Goal: Information Seeking & Learning: Learn about a topic

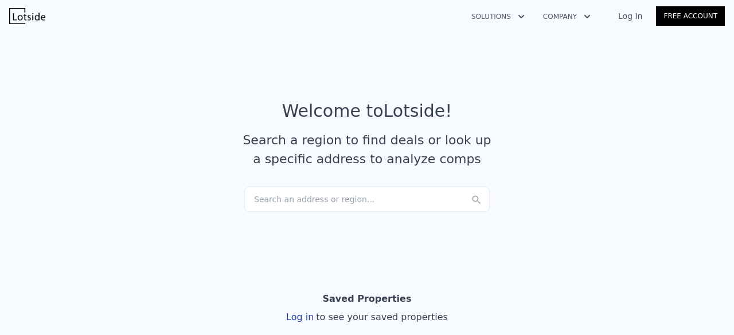
click at [302, 200] on div "Search an address or region..." at bounding box center [366, 199] width 245 height 25
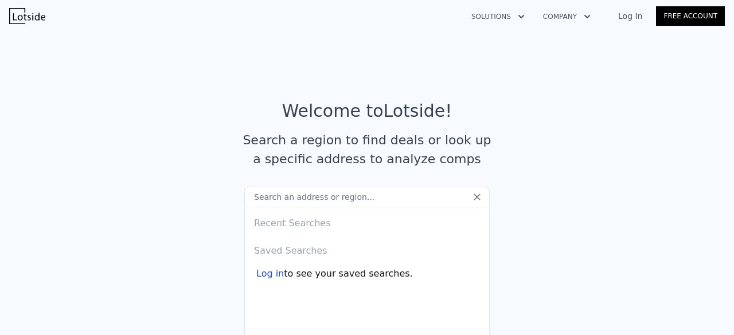
click at [270, 275] on div "Log in" at bounding box center [270, 274] width 28 height 14
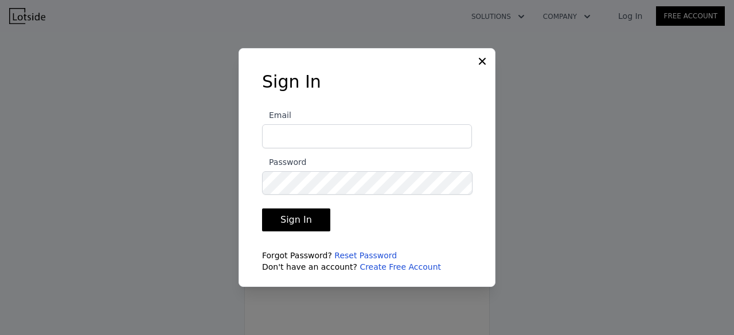
type input "espinosaenrique3@gmail.com"
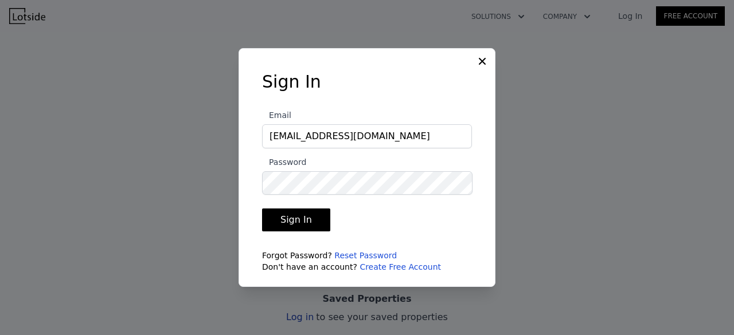
click at [308, 220] on button "Sign In" at bounding box center [296, 220] width 68 height 23
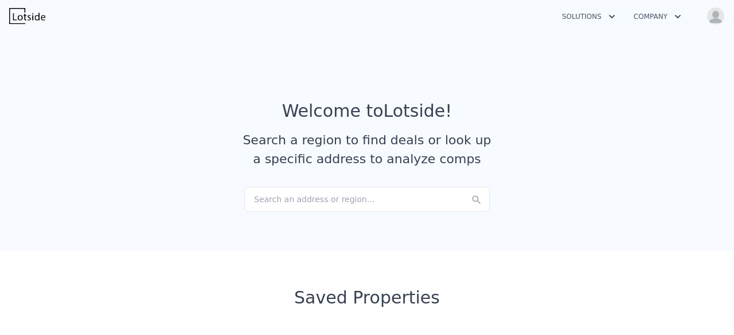
checkbox input "true"
click at [345, 193] on div "Search an address or region..." at bounding box center [366, 199] width 245 height 25
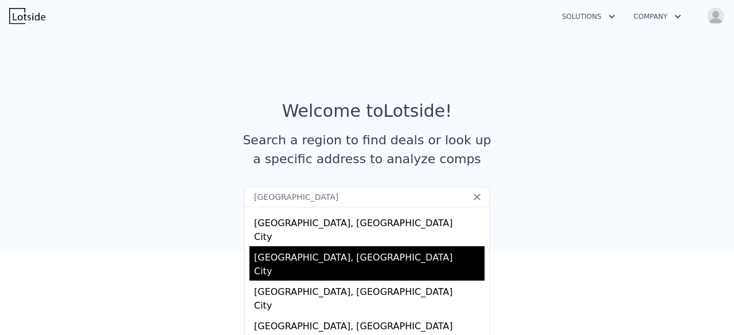
scroll to position [115, 0]
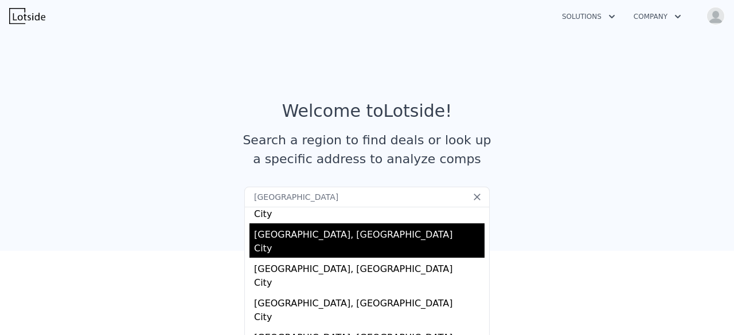
type input "fayetteville"
click at [281, 229] on div "Fayetteville, GA" at bounding box center [369, 233] width 231 height 18
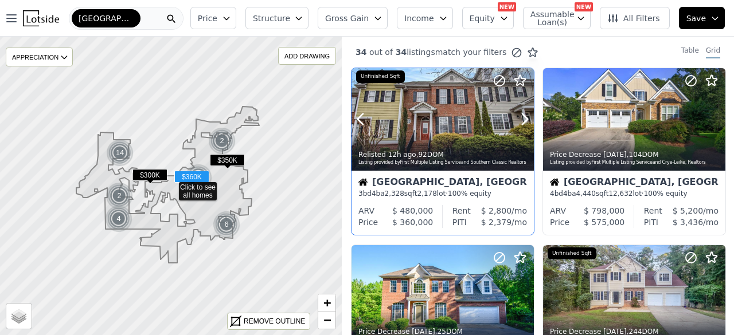
click at [432, 114] on div at bounding box center [443, 119] width 182 height 103
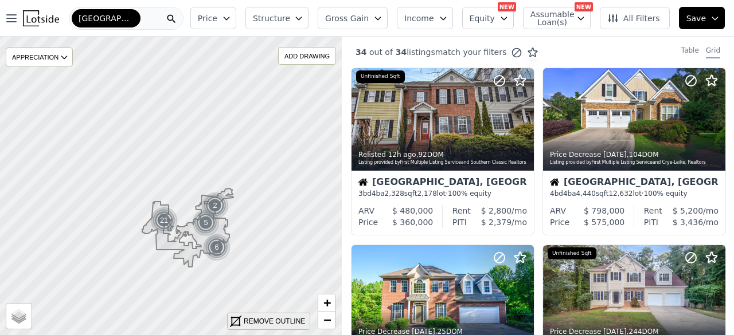
click at [265, 327] on div "REMOVE OUTLINE" at bounding box center [269, 322] width 82 height 16
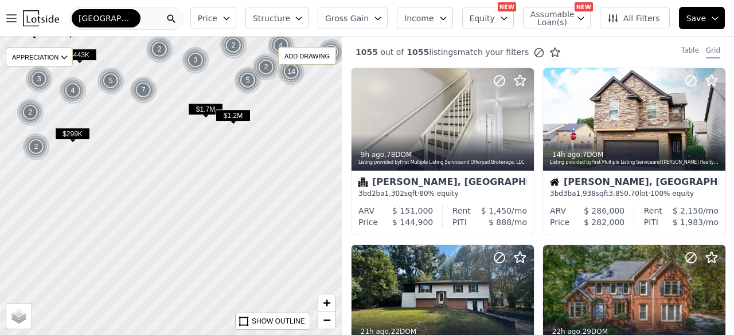
drag, startPoint x: 178, startPoint y: 291, endPoint x: 208, endPoint y: 111, distance: 182.4
click at [208, 111] on span "$1.7M" at bounding box center [205, 109] width 35 height 12
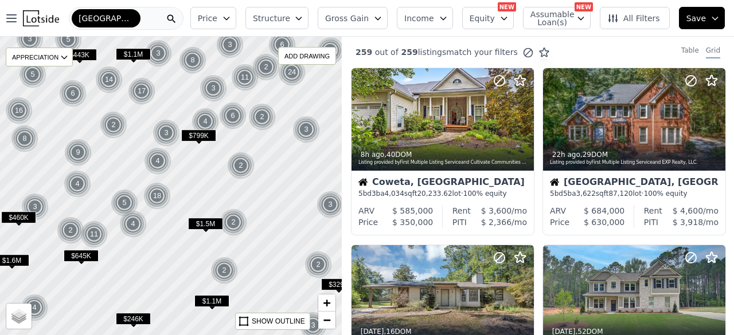
click at [231, 16] on icon "button" at bounding box center [226, 18] width 9 height 9
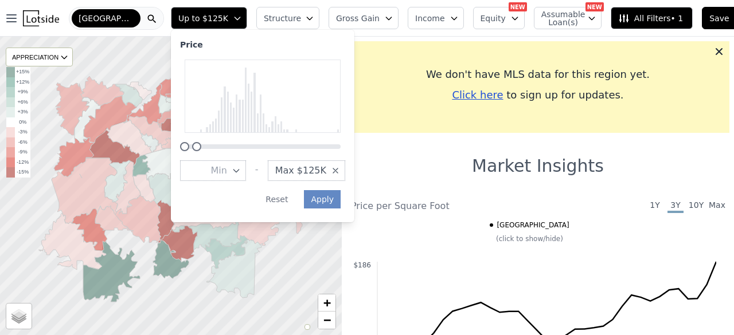
drag, startPoint x: 379, startPoint y: 150, endPoint x: 235, endPoint y: 150, distance: 143.9
click at [235, 150] on div at bounding box center [262, 106] width 165 height 92
click at [323, 205] on button "Apply" at bounding box center [322, 199] width 37 height 18
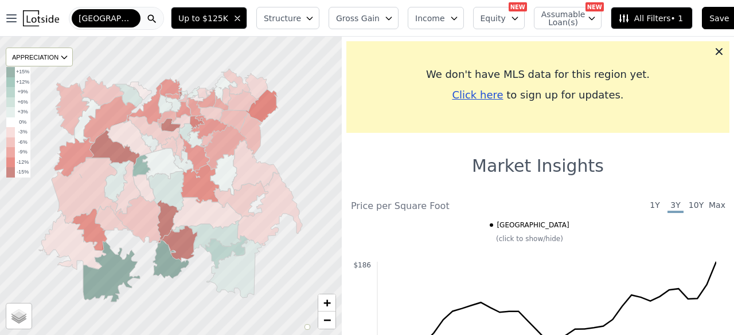
click at [305, 19] on icon "button" at bounding box center [309, 18] width 9 height 9
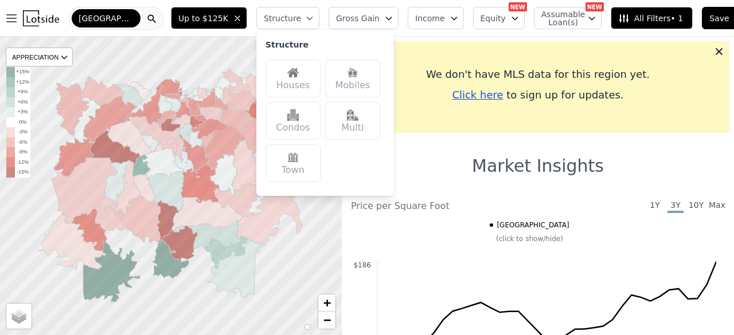
click at [293, 79] on div "Houses" at bounding box center [292, 79] width 55 height 38
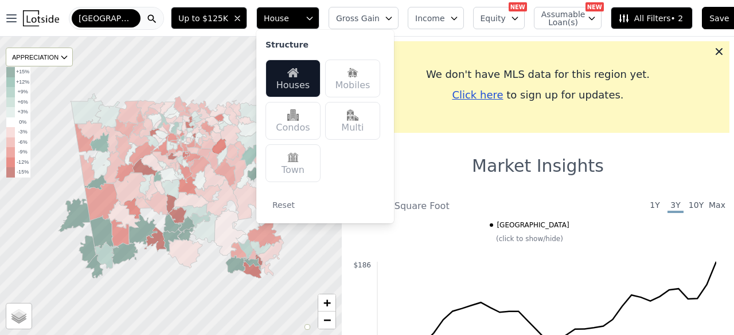
click at [203, 288] on div at bounding box center [171, 186] width 410 height 358
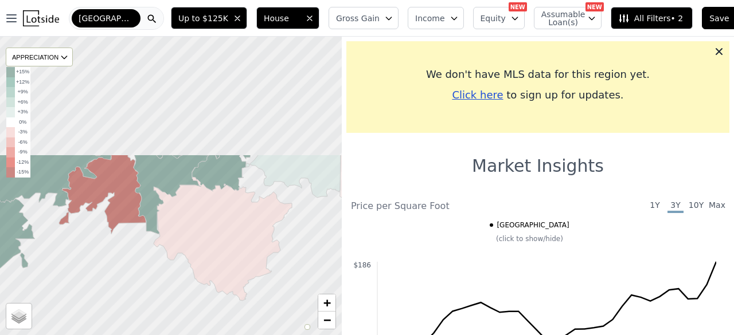
drag, startPoint x: 136, startPoint y: 185, endPoint x: 157, endPoint y: 334, distance: 151.1
click at [157, 334] on div at bounding box center [171, 186] width 410 height 358
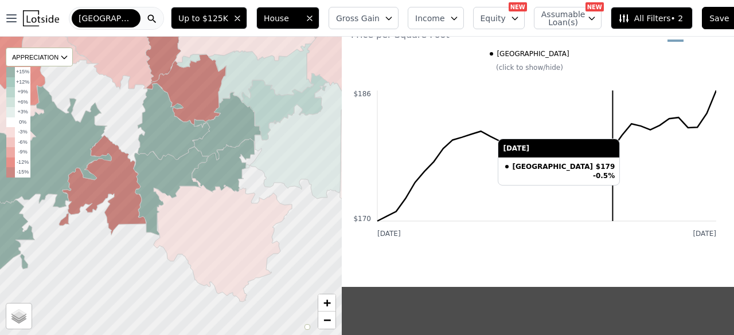
scroll to position [172, 0]
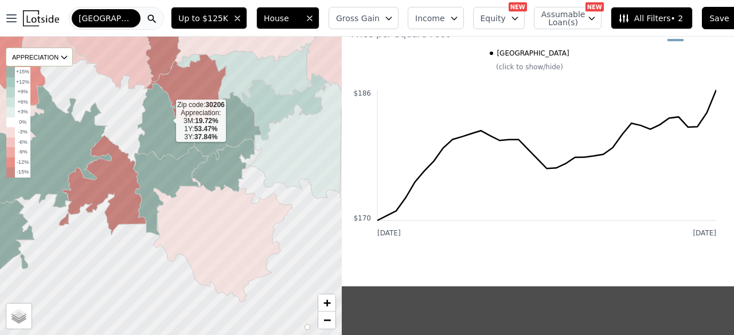
click at [167, 120] on icon at bounding box center [174, 122] width 72 height 76
click at [170, 131] on icon at bounding box center [174, 122] width 72 height 76
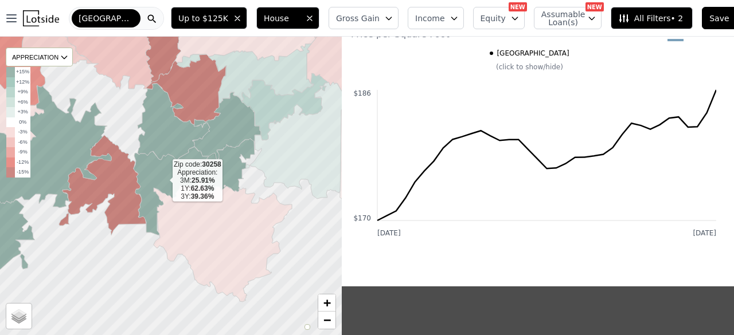
click at [159, 171] on icon at bounding box center [171, 191] width 75 height 89
click at [384, 17] on icon "button" at bounding box center [388, 18] width 9 height 9
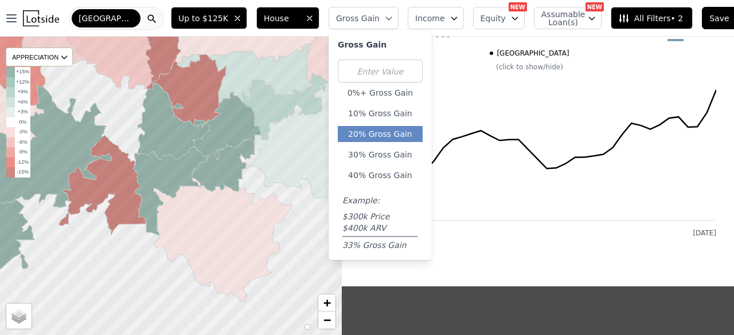
click at [380, 135] on button "20% Gross Gain" at bounding box center [380, 134] width 85 height 16
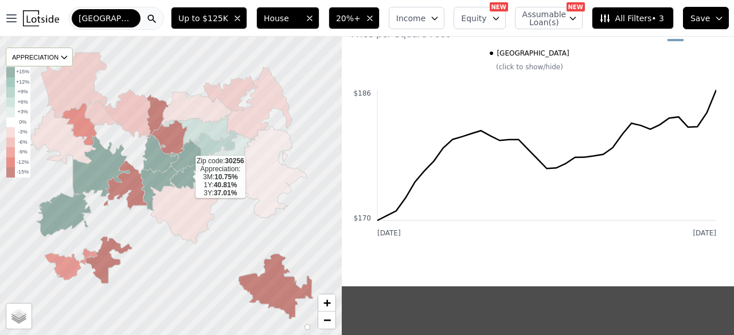
click at [184, 175] on icon at bounding box center [185, 176] width 31 height 26
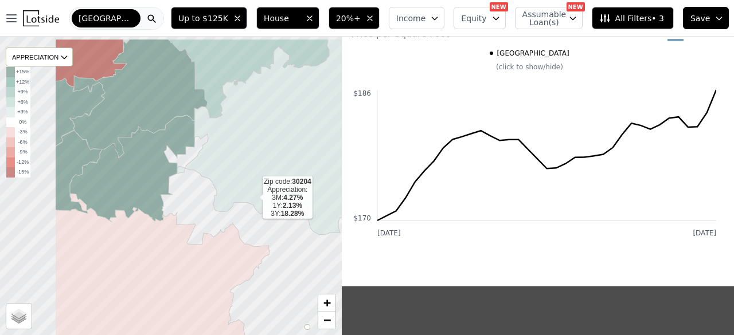
drag, startPoint x: 161, startPoint y: 163, endPoint x: 261, endPoint y: 202, distance: 107.7
click at [262, 201] on icon at bounding box center [281, 137] width 209 height 196
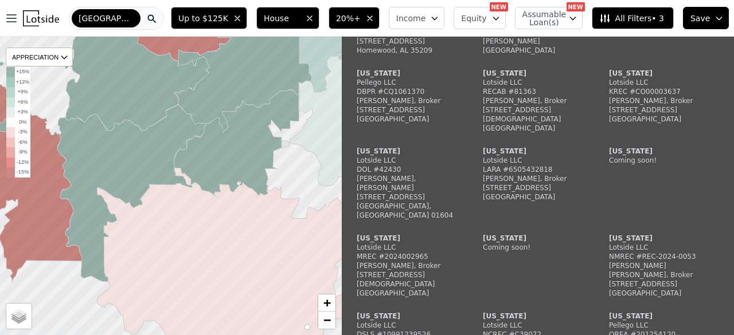
scroll to position [745, 0]
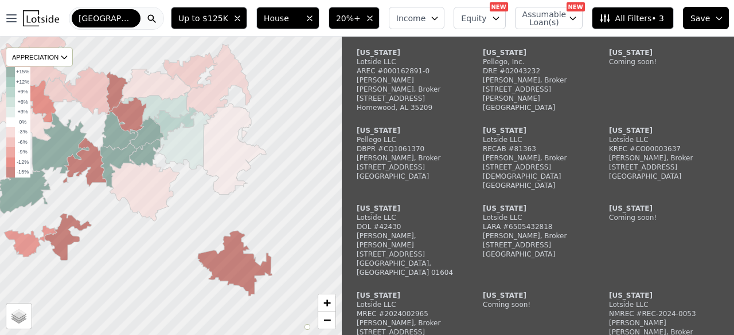
drag, startPoint x: 237, startPoint y: 267, endPoint x: 132, endPoint y: 207, distance: 120.7
click at [132, 207] on div at bounding box center [164, 182] width 410 height 358
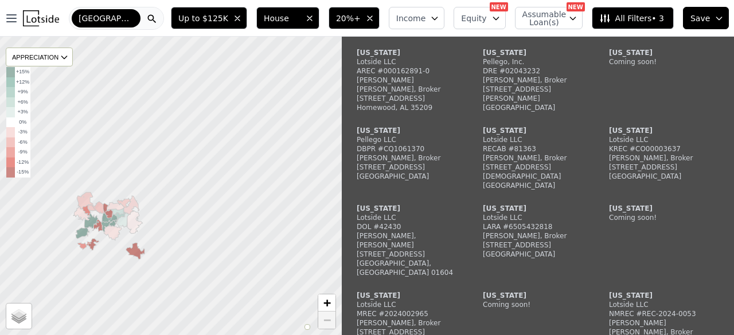
drag, startPoint x: 268, startPoint y: 270, endPoint x: 218, endPoint y: 291, distance: 55.0
click at [210, 301] on div at bounding box center [171, 186] width 410 height 358
click at [374, 15] on icon "button" at bounding box center [369, 18] width 9 height 9
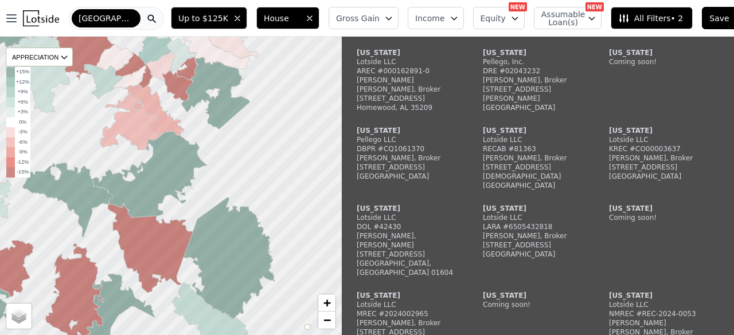
click at [209, 17] on span "Up to $125K" at bounding box center [203, 18] width 50 height 11
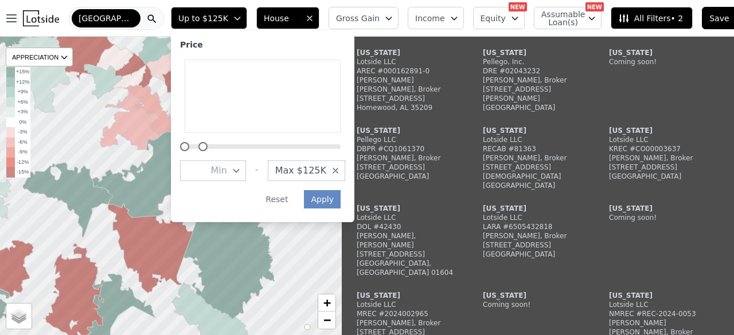
click at [204, 149] on div at bounding box center [202, 146] width 9 height 9
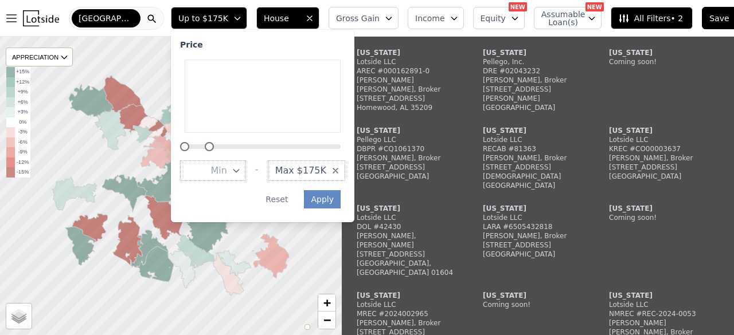
drag, startPoint x: 204, startPoint y: 147, endPoint x: 210, endPoint y: 149, distance: 6.5
click at [210, 149] on div at bounding box center [209, 146] width 9 height 9
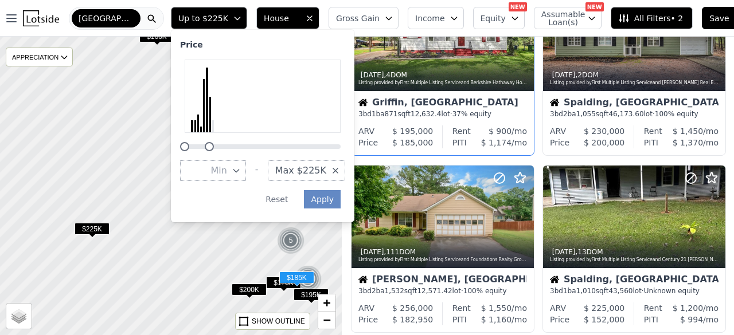
scroll to position [803, 0]
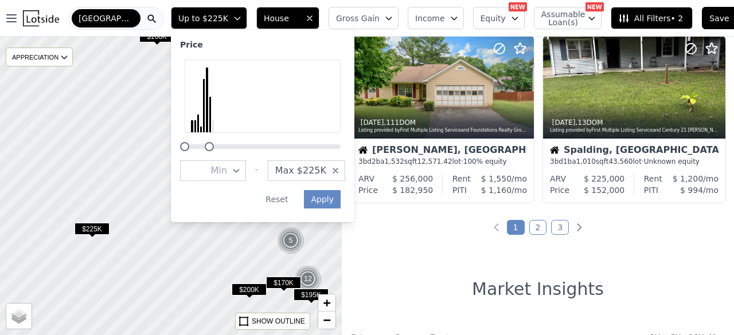
click at [532, 221] on link "2" at bounding box center [538, 227] width 18 height 15
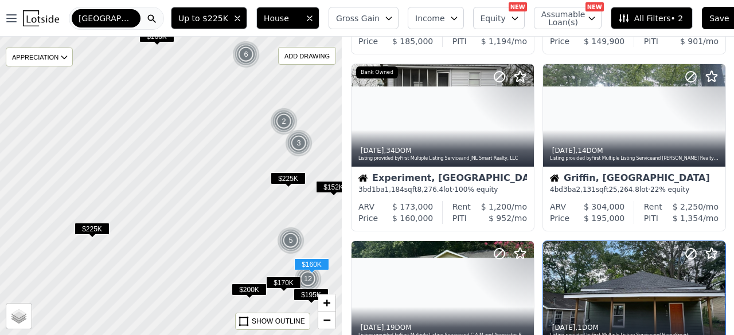
scroll to position [172, 0]
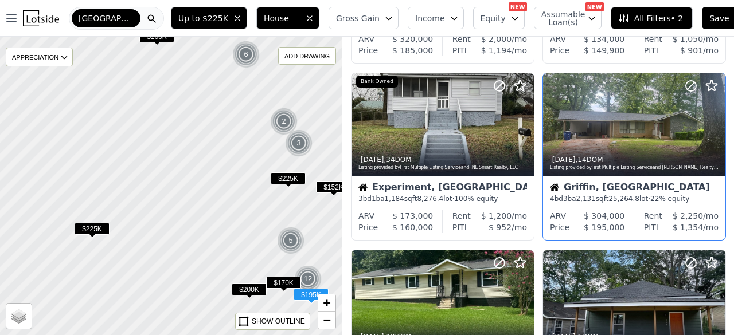
click at [642, 143] on div at bounding box center [634, 149] width 182 height 21
click at [623, 121] on div at bounding box center [634, 124] width 182 height 103
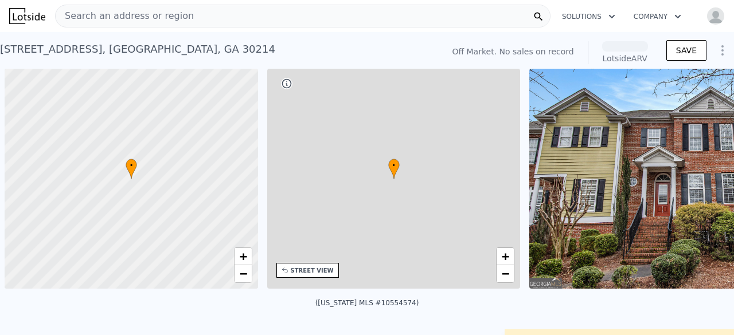
scroll to position [0, 5]
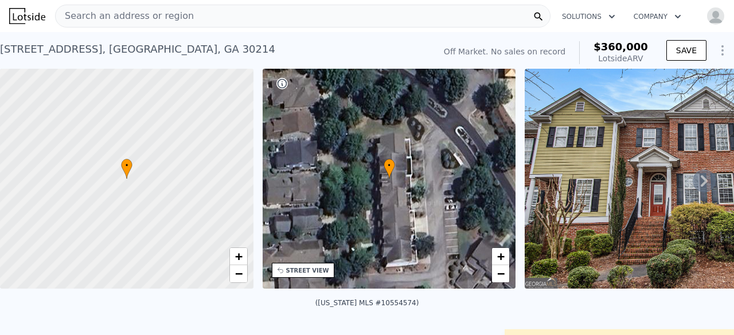
click at [656, 216] on img at bounding box center [690, 179] width 330 height 220
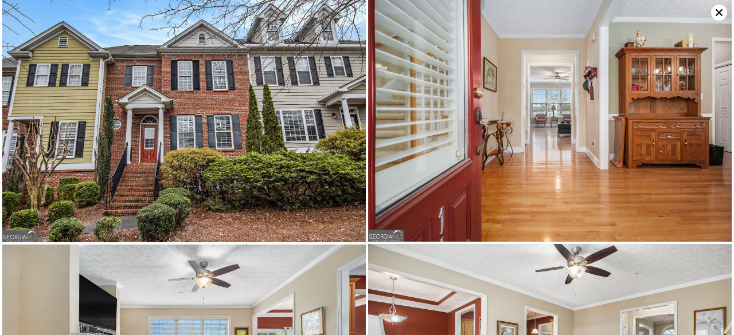
click at [275, 116] on img at bounding box center [184, 121] width 364 height 243
click at [276, 118] on img at bounding box center [184, 121] width 364 height 243
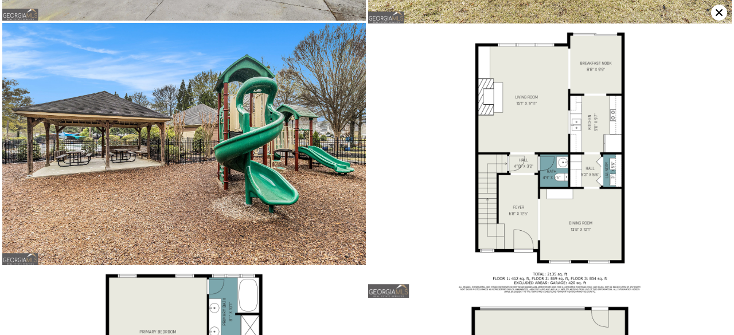
scroll to position [4203, 0]
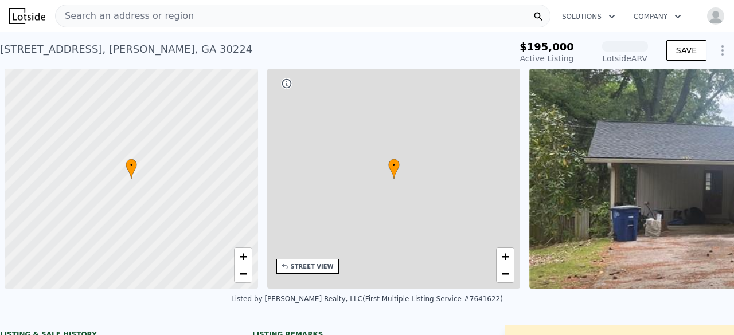
scroll to position [0, 5]
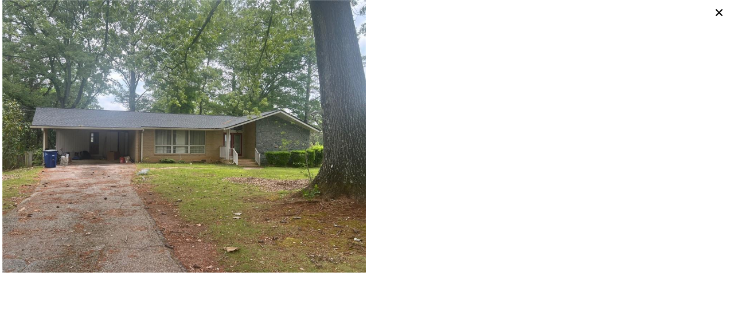
click at [187, 129] on img at bounding box center [184, 136] width 364 height 273
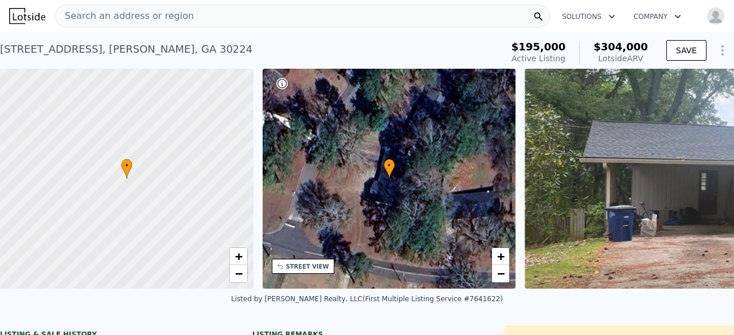
click at [132, 13] on span "Search an address or region" at bounding box center [125, 16] width 138 height 14
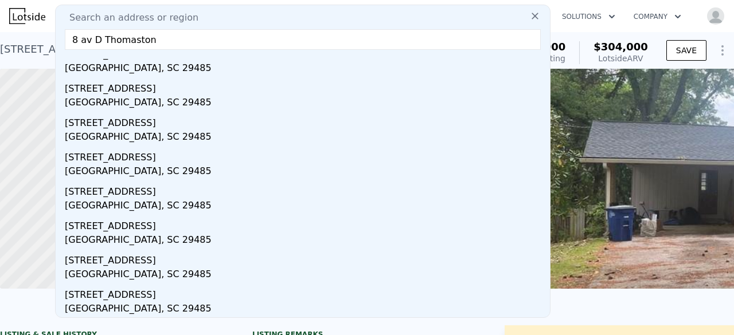
drag, startPoint x: 96, startPoint y: 37, endPoint x: 107, endPoint y: 58, distance: 23.6
click at [96, 37] on input "8 av D Thomaston" at bounding box center [303, 39] width 476 height 21
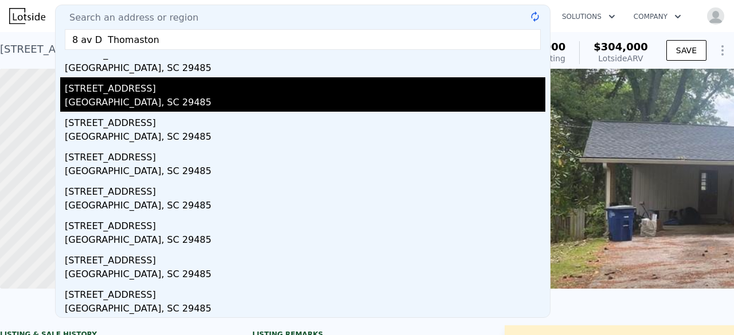
scroll to position [9, 0]
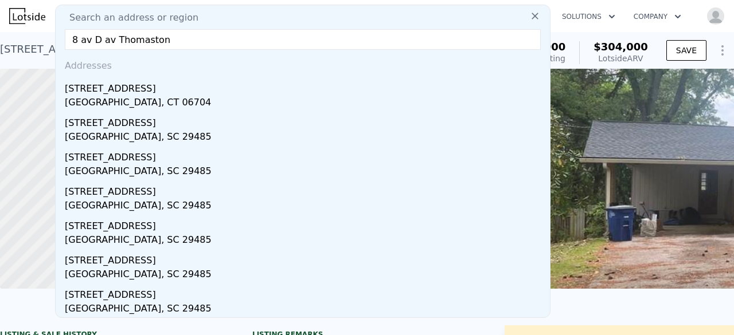
click at [87, 33] on input "8 av D av Thomaston" at bounding box center [303, 39] width 476 height 21
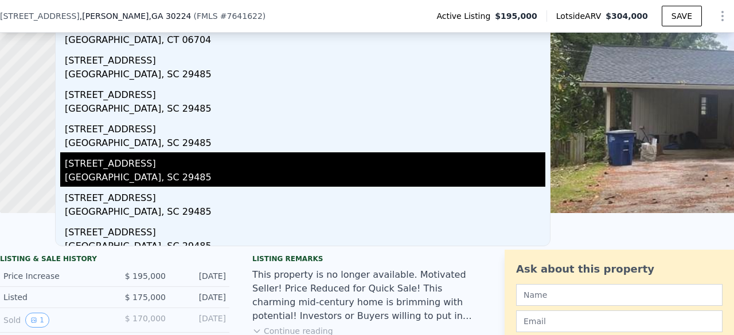
scroll to position [0, 0]
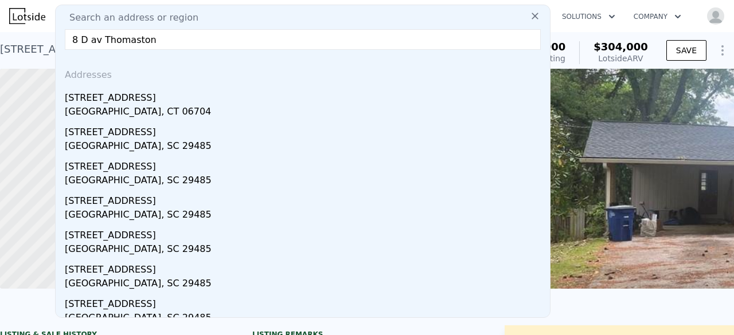
click at [166, 46] on input "8 D av Thomaston" at bounding box center [303, 39] width 476 height 21
click at [100, 41] on input "8 D av Thomaston" at bounding box center [303, 39] width 476 height 21
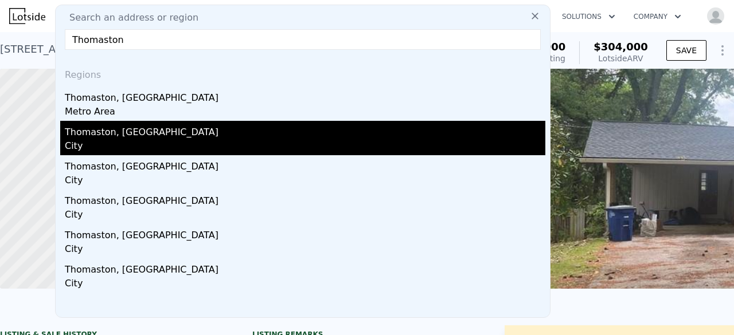
type input "Thomaston"
click at [119, 137] on div "Thomaston, GA" at bounding box center [305, 130] width 481 height 18
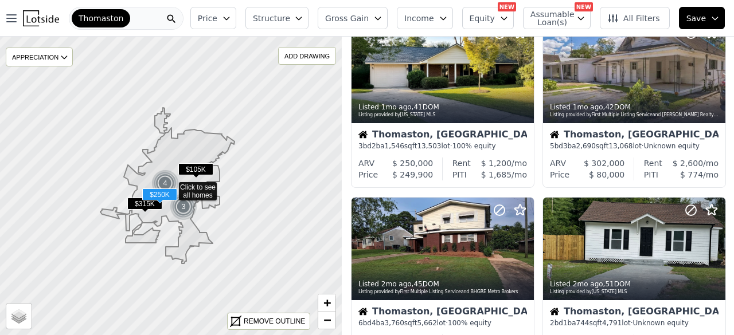
scroll to position [229, 0]
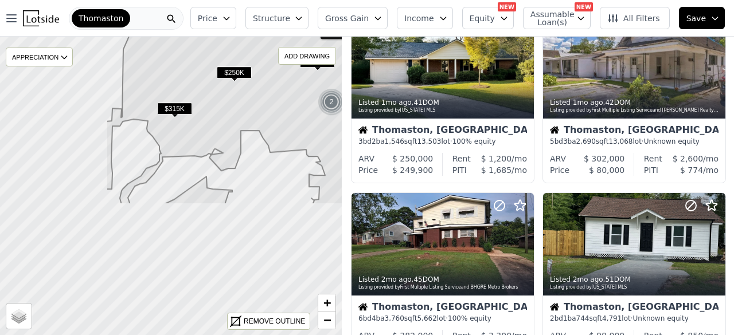
drag, startPoint x: 11, startPoint y: 203, endPoint x: 137, endPoint y: 37, distance: 208.3
click at [137, 37] on icon at bounding box center [310, 24] width 408 height 361
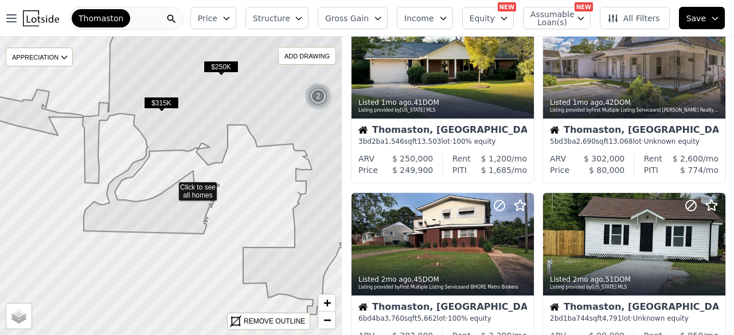
scroll to position [52, 0]
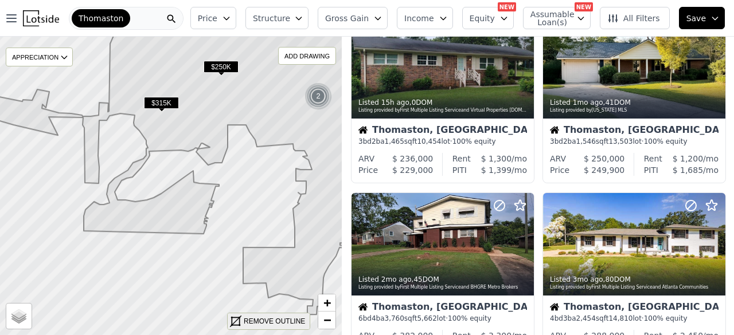
click at [259, 322] on div "REMOVE OUTLINE" at bounding box center [274, 322] width 61 height 10
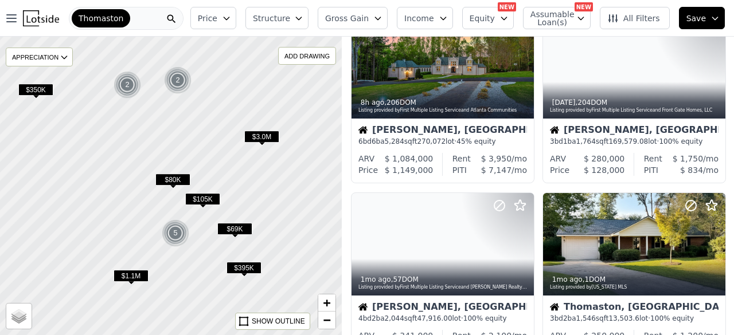
scroll to position [229, 0]
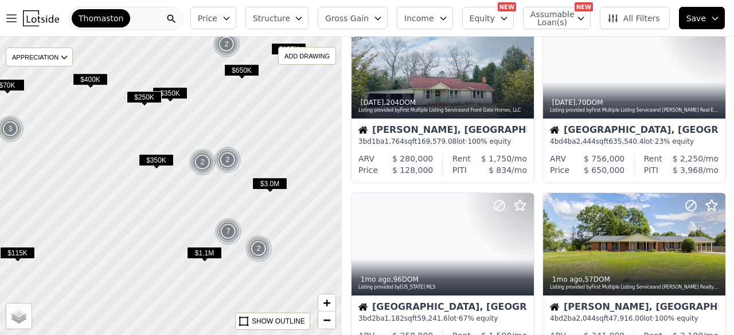
scroll to position [760, 0]
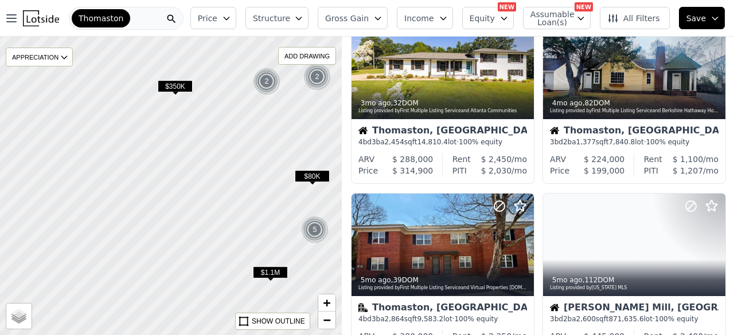
scroll to position [229, 0]
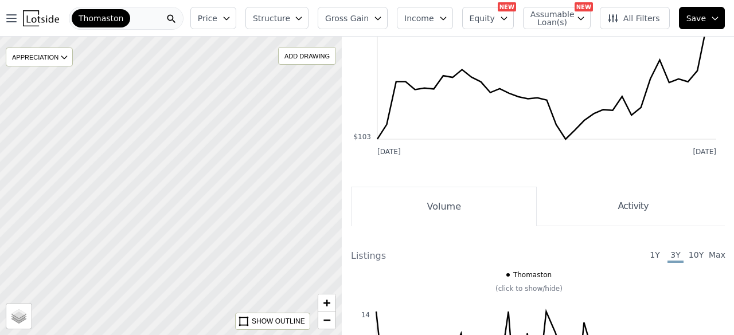
drag, startPoint x: 206, startPoint y: 216, endPoint x: 63, endPoint y: 216, distance: 143.9
click at [63, 216] on div at bounding box center [171, 186] width 410 height 358
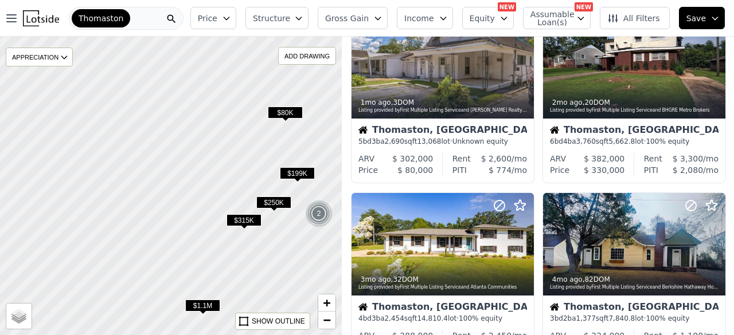
click at [280, 113] on span "$80K" at bounding box center [285, 113] width 35 height 12
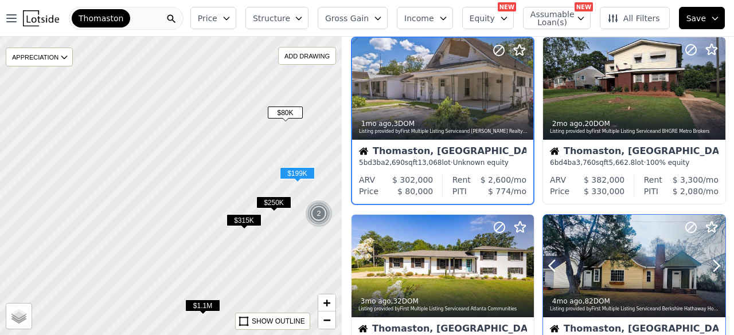
scroll to position [182, 0]
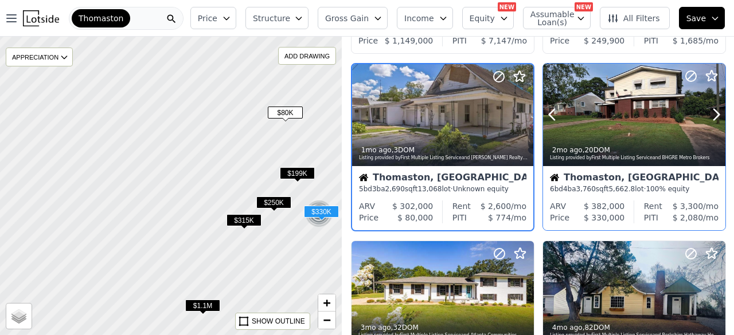
click at [594, 101] on div at bounding box center [634, 115] width 182 height 103
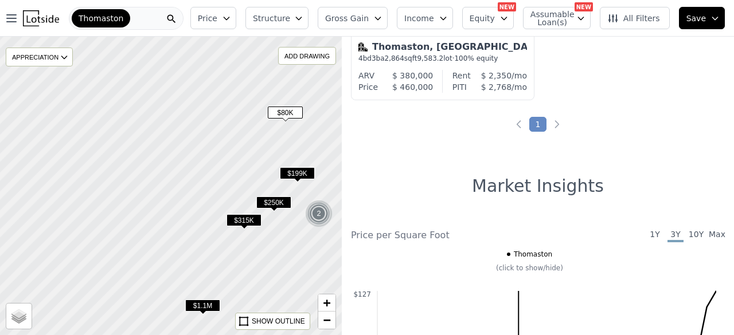
scroll to position [583, 0]
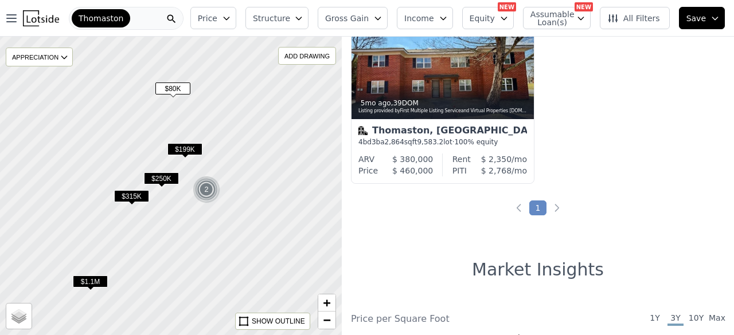
drag, startPoint x: 173, startPoint y: 275, endPoint x: 61, endPoint y: 251, distance: 114.9
click at [61, 251] on div at bounding box center [171, 186] width 410 height 358
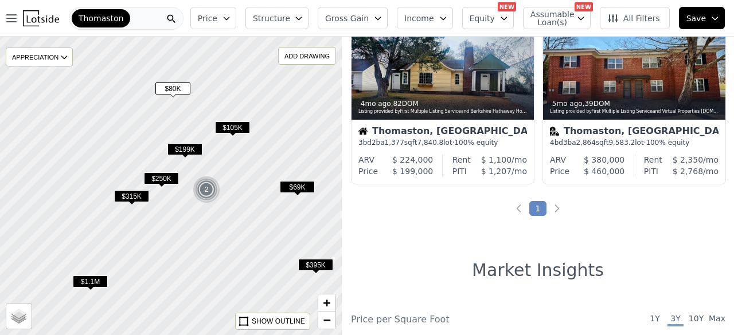
click at [296, 182] on span "$69K" at bounding box center [297, 187] width 35 height 12
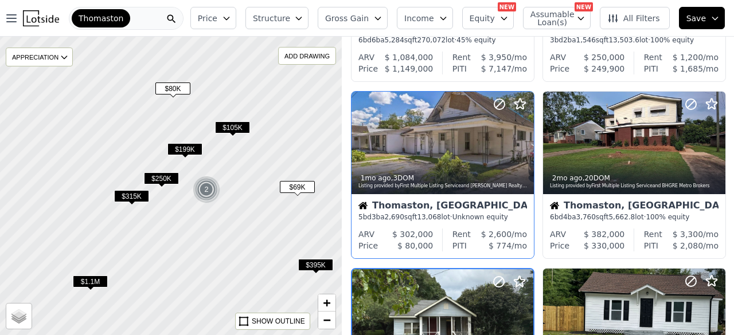
scroll to position [130, 0]
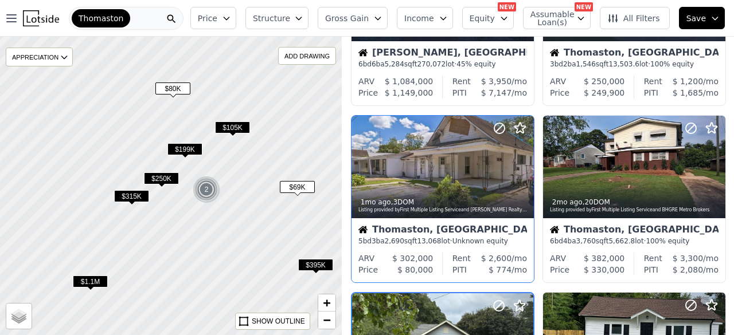
click at [432, 244] on span "13,068" at bounding box center [429, 241] width 24 height 8
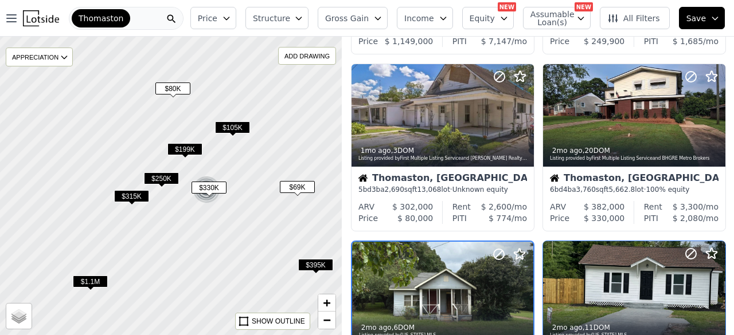
scroll to position [359, 0]
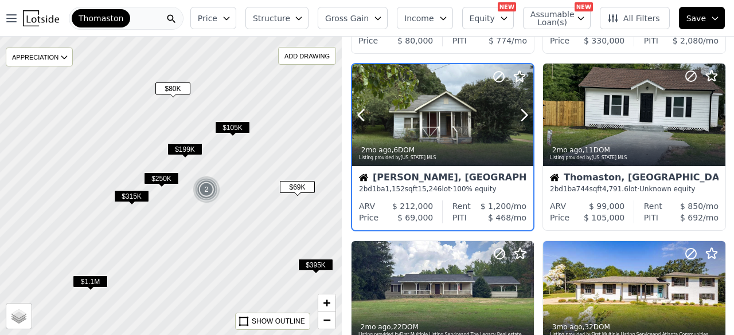
click at [427, 130] on div at bounding box center [442, 140] width 181 height 21
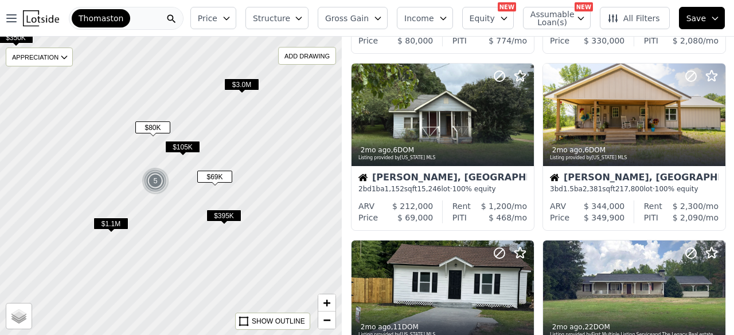
click at [495, 16] on span "Equity" at bounding box center [482, 18] width 25 height 11
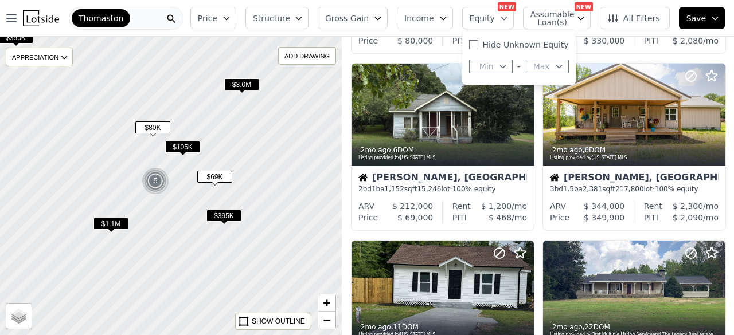
click at [557, 22] on span "Assumable Loan(s)" at bounding box center [548, 18] width 37 height 16
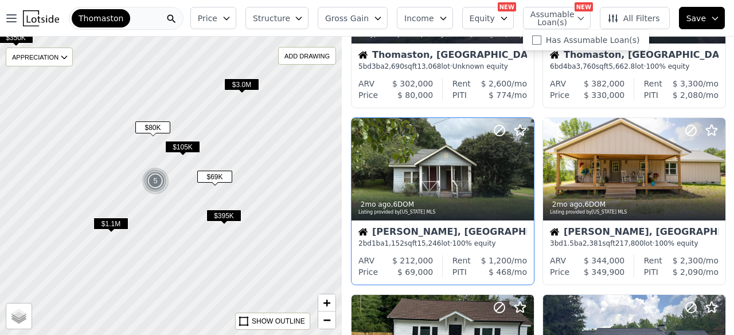
scroll to position [244, 0]
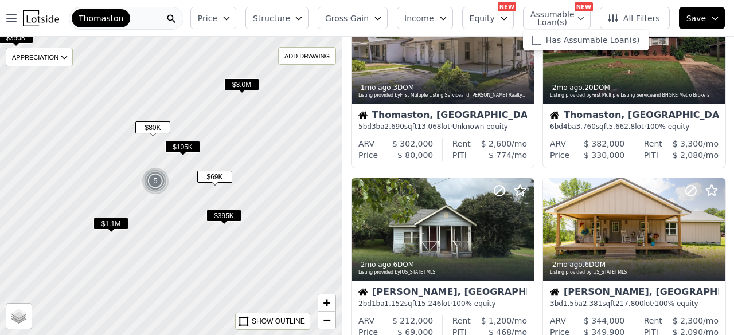
click at [147, 9] on div "Thomaston" at bounding box center [126, 18] width 115 height 23
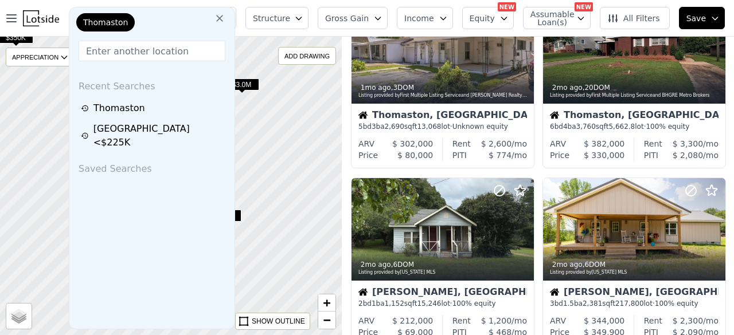
click at [122, 52] on input "text" at bounding box center [152, 51] width 147 height 21
click at [214, 19] on icon at bounding box center [219, 18] width 11 height 11
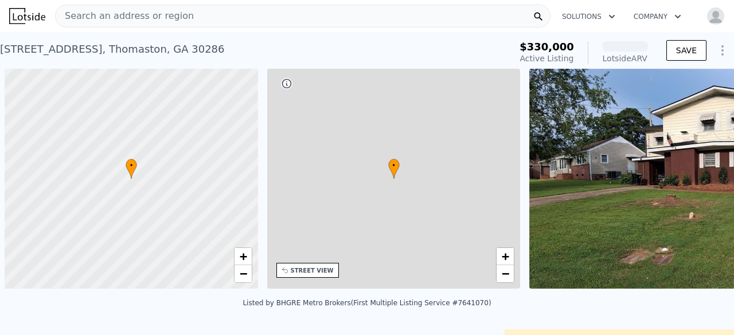
scroll to position [0, 5]
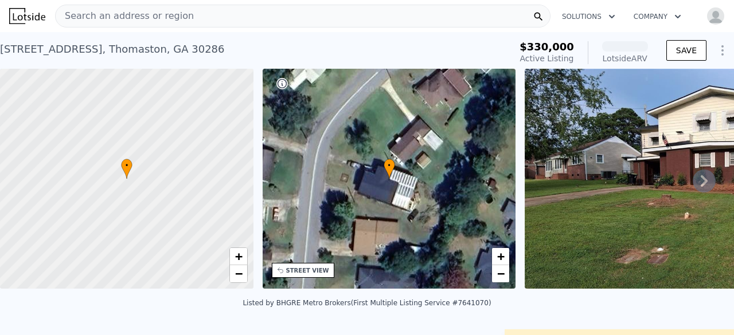
click at [698, 183] on icon at bounding box center [704, 181] width 23 height 23
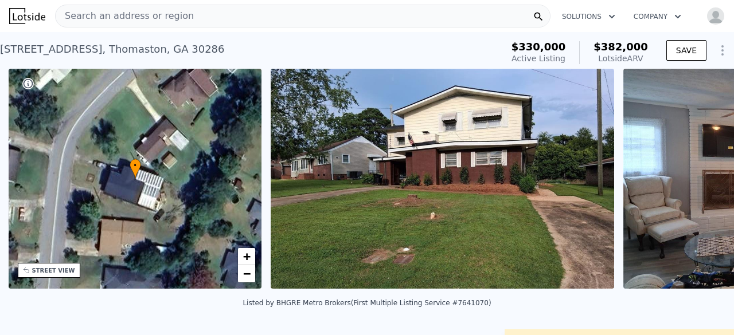
scroll to position [0, 267]
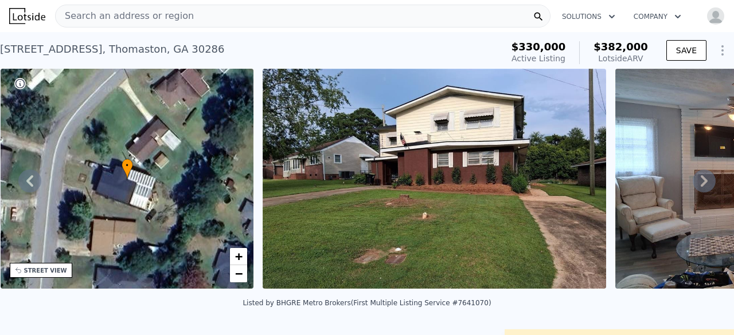
click at [701, 182] on icon at bounding box center [704, 180] width 7 height 11
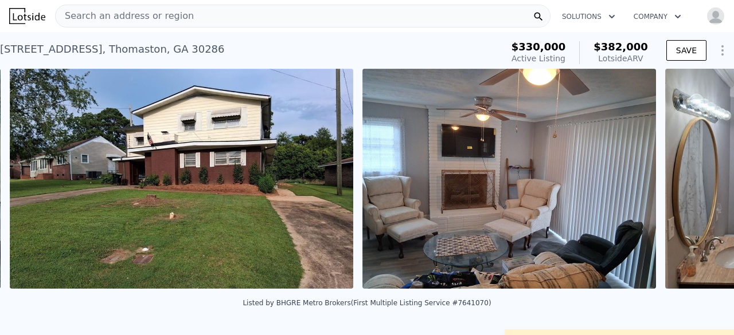
scroll to position [0, 525]
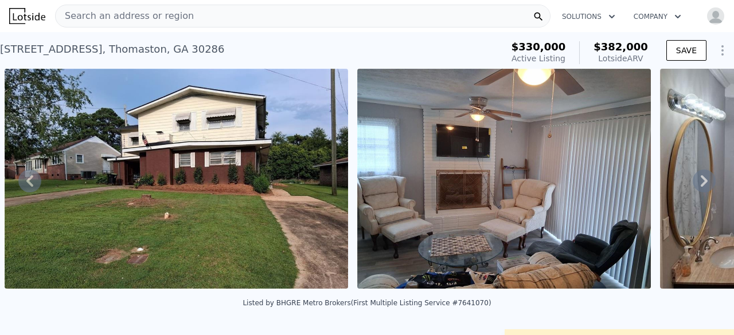
click at [694, 182] on div "• + − • + − STREET VIEW Loading... SATELLITE VIEW" at bounding box center [367, 181] width 734 height 224
click at [701, 189] on icon at bounding box center [704, 181] width 23 height 23
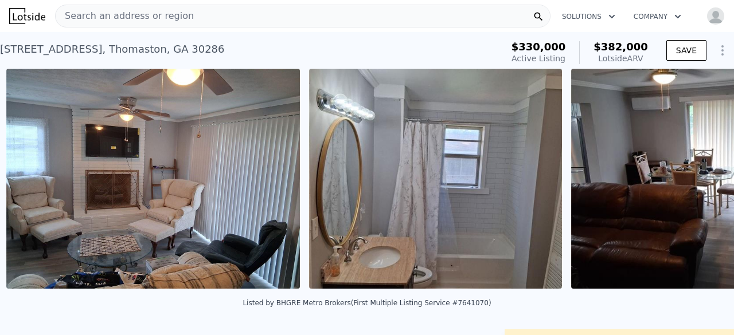
scroll to position [0, 877]
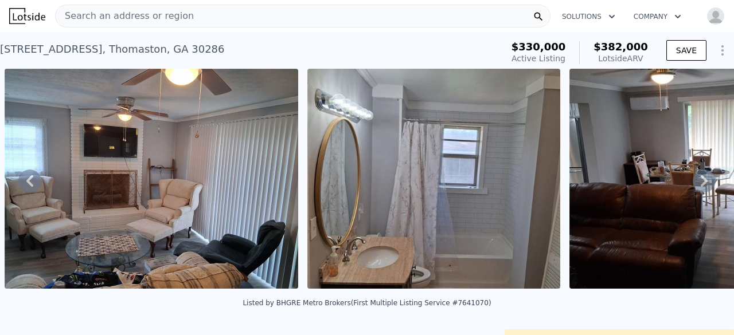
click at [701, 184] on icon at bounding box center [704, 180] width 7 height 11
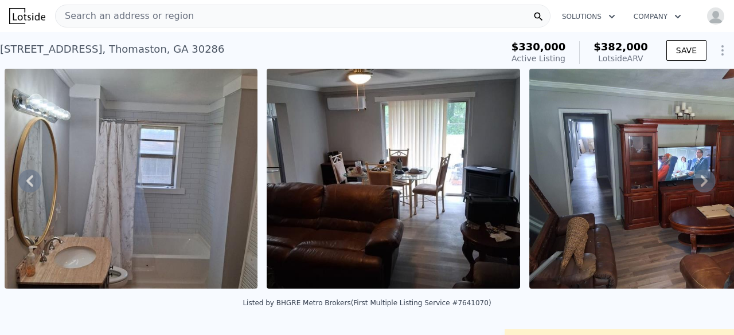
click at [701, 185] on icon at bounding box center [704, 180] width 7 height 11
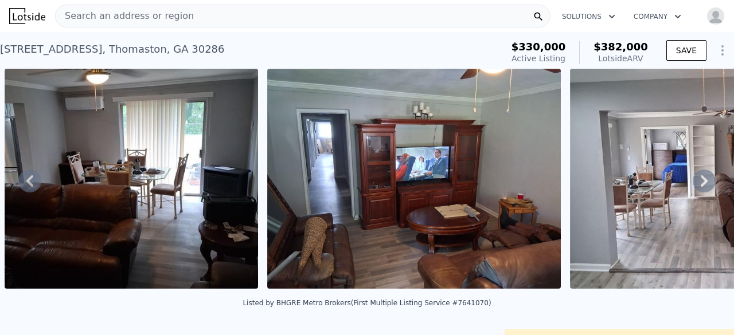
click at [701, 184] on icon at bounding box center [704, 180] width 7 height 11
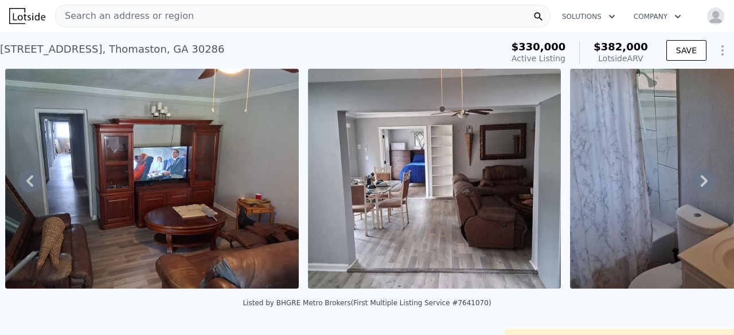
click at [701, 184] on icon at bounding box center [704, 180] width 7 height 11
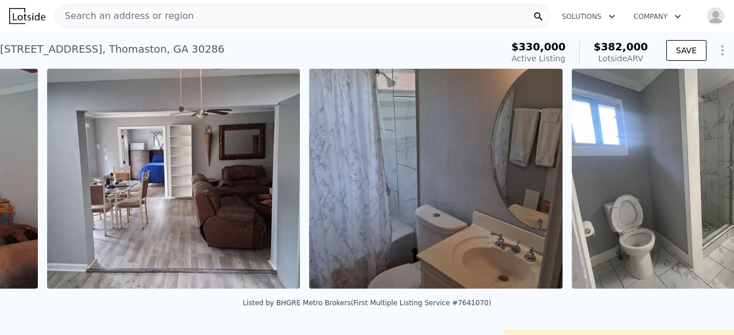
scroll to position [0, 2007]
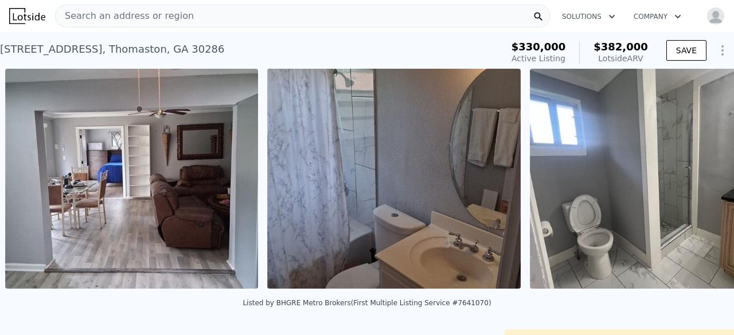
click at [697, 184] on div "• + − • + − STREET VIEW Loading... SATELLITE VIEW" at bounding box center [367, 181] width 734 height 224
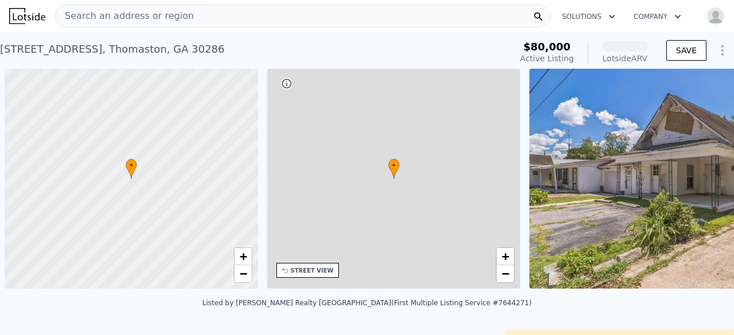
scroll to position [0, 5]
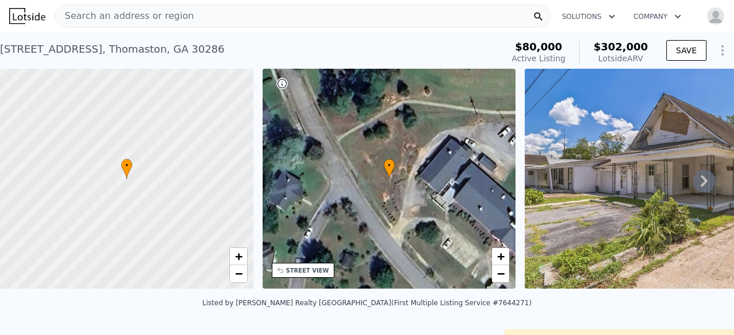
click at [716, 49] on icon "Show Options" at bounding box center [723, 51] width 14 height 14
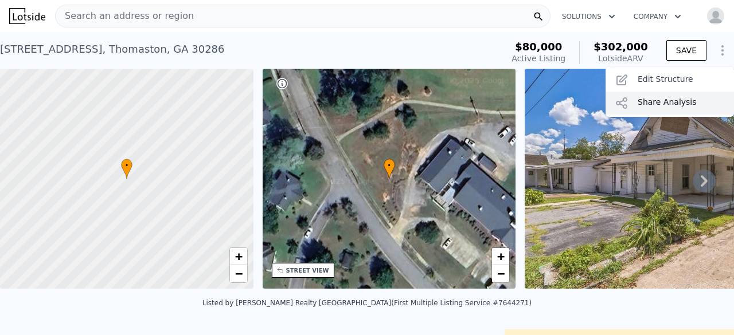
click at [653, 103] on div "Share Analysis" at bounding box center [670, 103] width 128 height 23
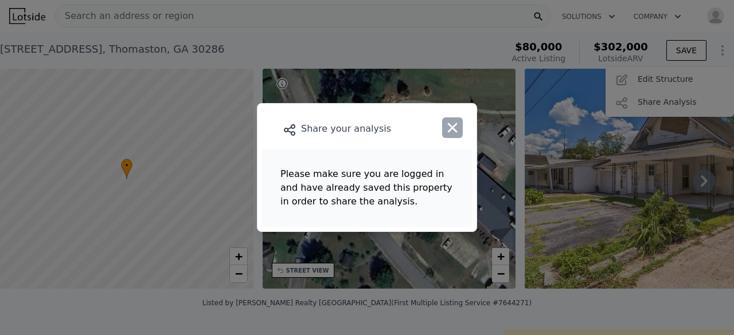
click at [445, 128] on icon "button" at bounding box center [452, 128] width 16 height 16
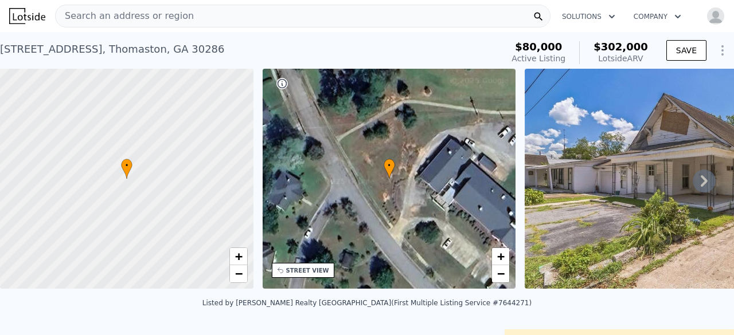
click at [706, 17] on img "button" at bounding box center [715, 16] width 18 height 18
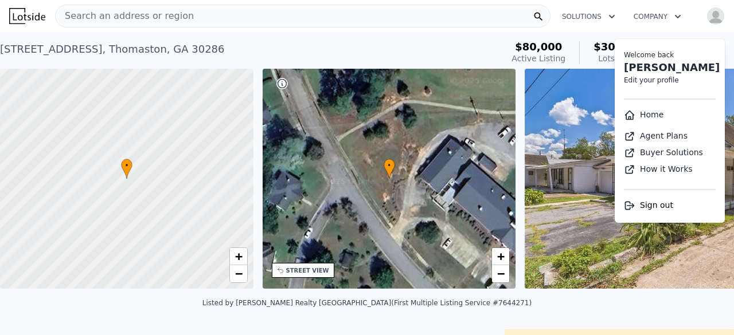
click at [412, 56] on div "221 L Street , Thomaston , GA 30286 Active at $80k (~ARV $302k )" at bounding box center [249, 53] width 498 height 32
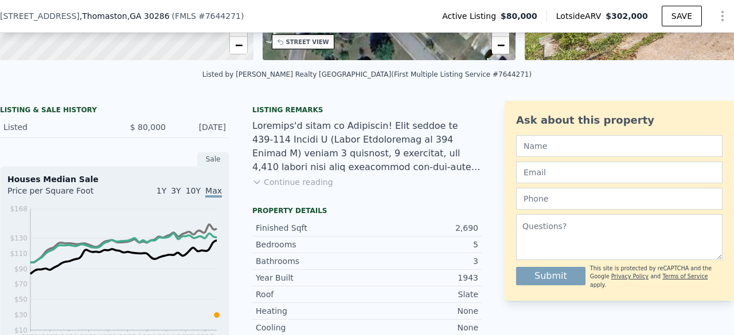
scroll to position [282, 0]
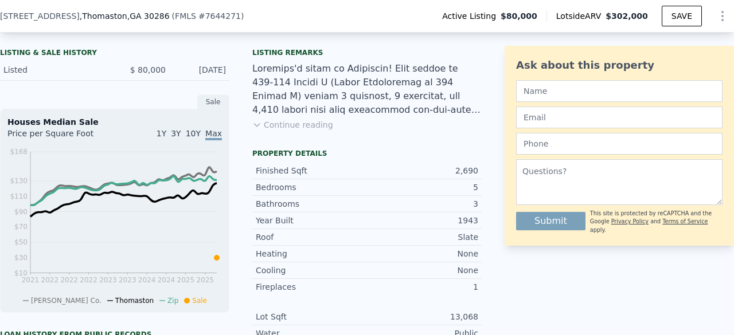
click at [280, 131] on button "Continue reading" at bounding box center [292, 124] width 81 height 11
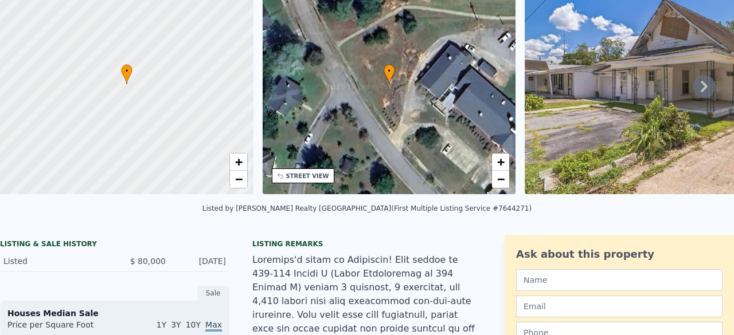
scroll to position [4, 0]
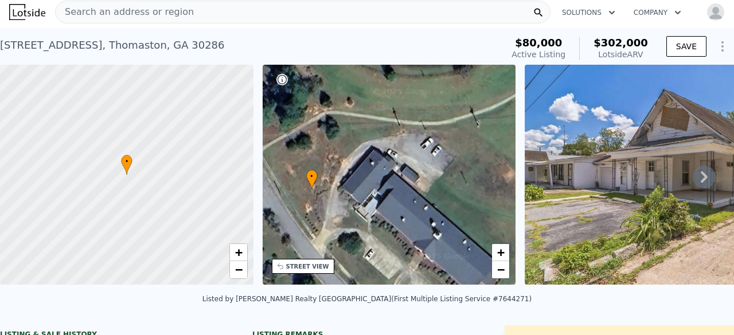
drag, startPoint x: 435, startPoint y: 154, endPoint x: 357, endPoint y: 169, distance: 78.9
click at [357, 169] on div "• + −" at bounding box center [389, 175] width 253 height 220
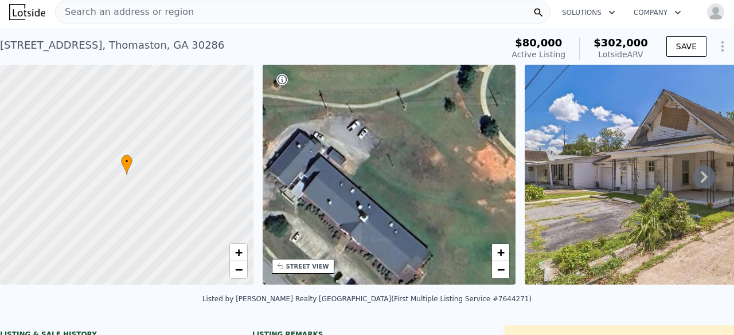
drag, startPoint x: 406, startPoint y: 159, endPoint x: 332, endPoint y: 142, distance: 75.9
click at [332, 142] on div "• + −" at bounding box center [389, 175] width 253 height 220
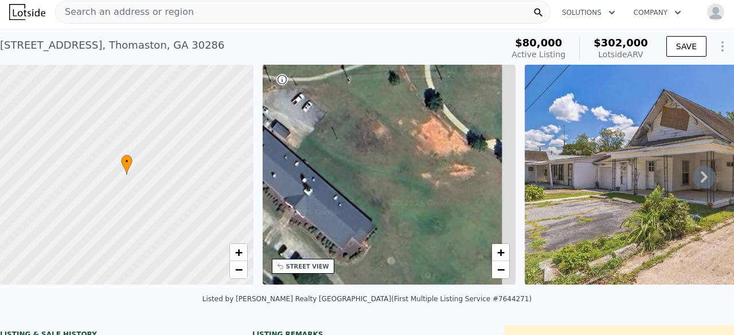
drag, startPoint x: 385, startPoint y: 162, endPoint x: 310, endPoint y: 132, distance: 80.6
click at [310, 130] on div "• + −" at bounding box center [389, 175] width 253 height 220
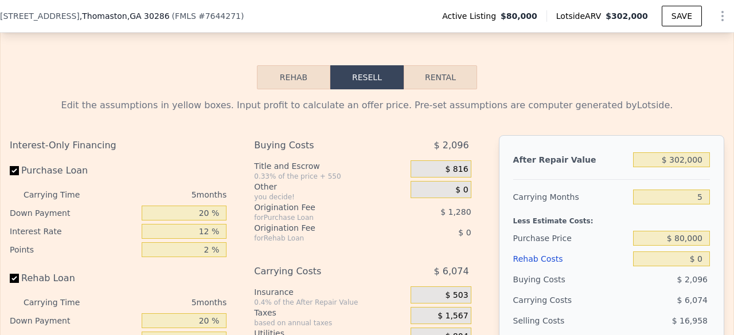
scroll to position [1835, 0]
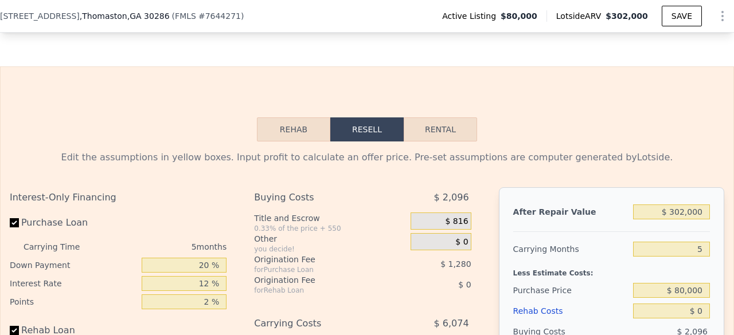
click at [287, 118] on button "Rehab" at bounding box center [293, 130] width 73 height 24
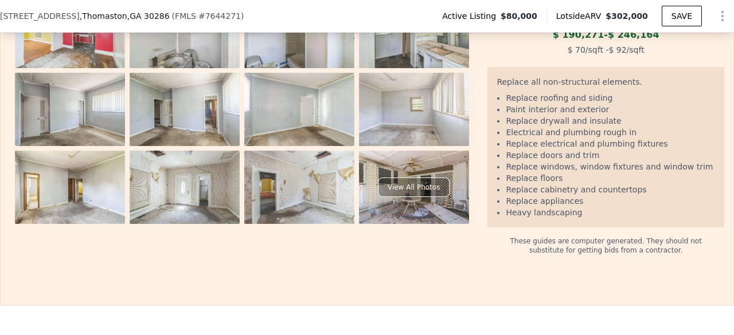
scroll to position [2236, 0]
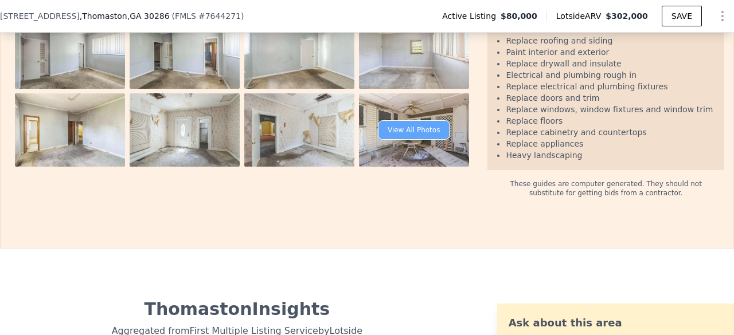
click at [378, 140] on div "View All Photos" at bounding box center [414, 129] width 72 height 19
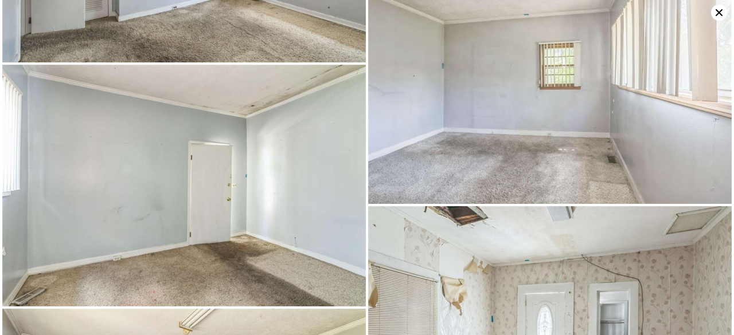
scroll to position [1690, 0]
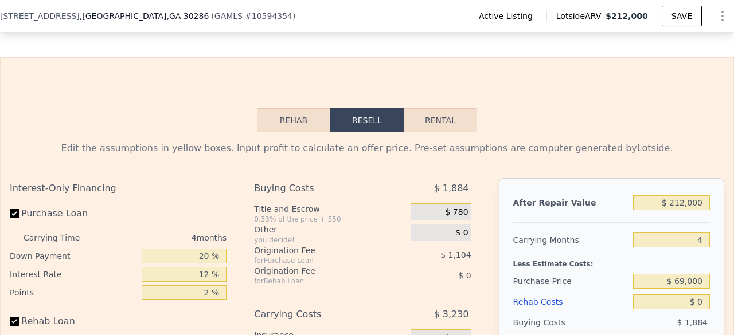
scroll to position [1544, 0]
click at [273, 132] on button "Rehab" at bounding box center [293, 120] width 73 height 24
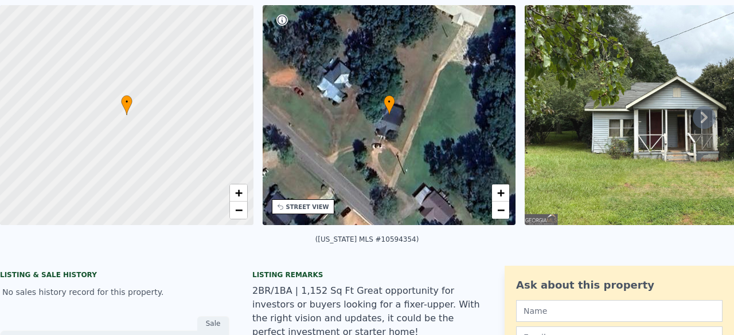
scroll to position [0, 0]
